Goal: Task Accomplishment & Management: Use online tool/utility

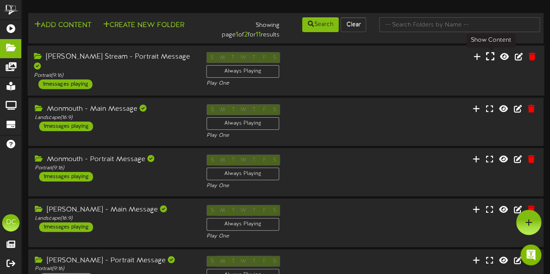
click at [489, 61] on button at bounding box center [489, 57] width 13 height 13
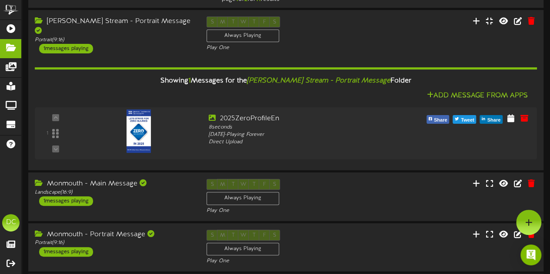
scroll to position [36, 0]
click at [491, 26] on button at bounding box center [489, 21] width 13 height 13
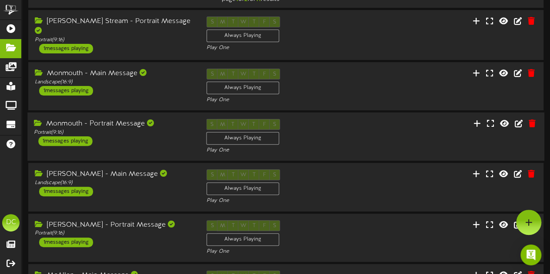
scroll to position [307, 0]
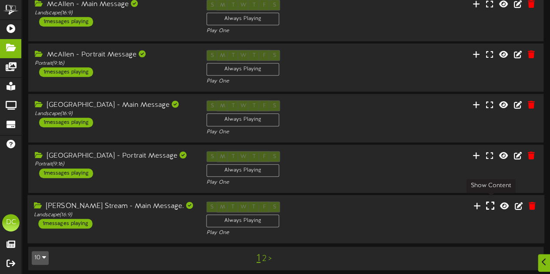
click at [490, 203] on icon at bounding box center [490, 206] width 8 height 10
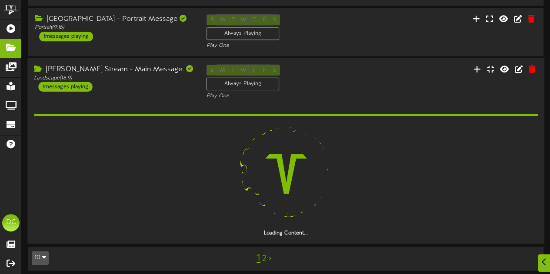
scroll to position [418, 0]
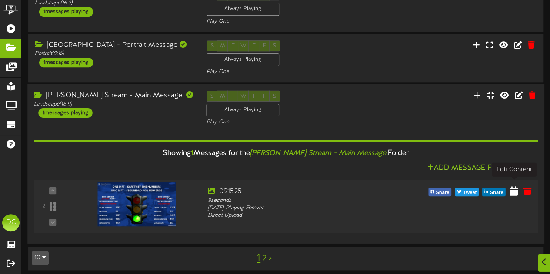
click at [513, 186] on icon at bounding box center [513, 191] width 8 height 10
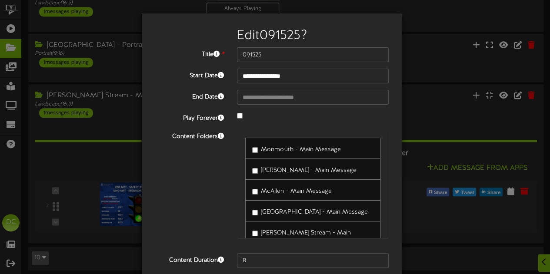
type input "**********"
type input "91725"
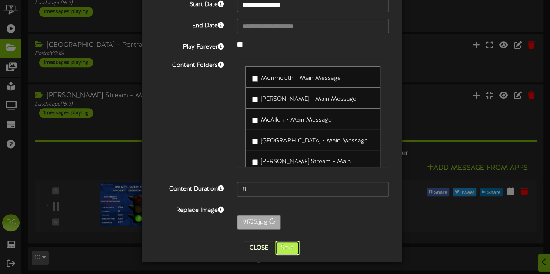
click at [288, 252] on button "Save" at bounding box center [287, 248] width 24 height 15
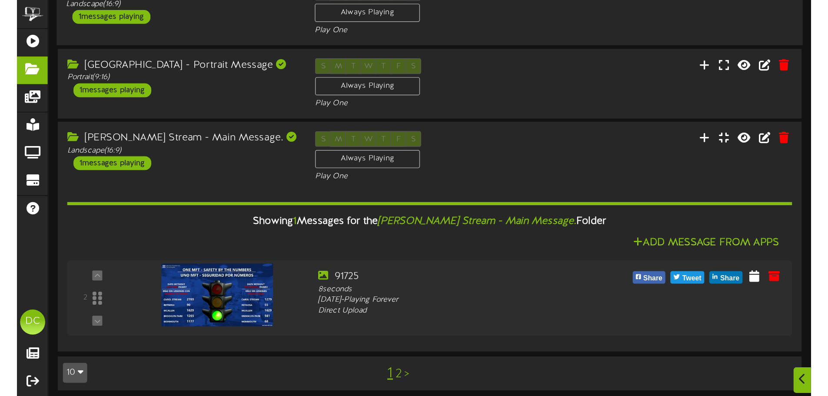
scroll to position [292, 0]
